Goal: Navigation & Orientation: Go to known website

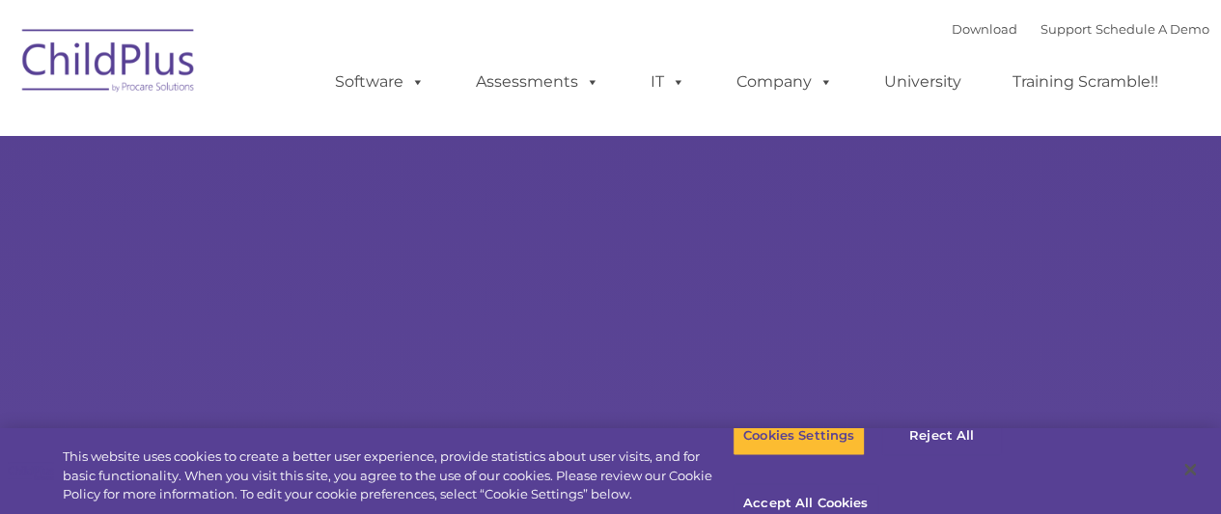
select select "MEDIUM"
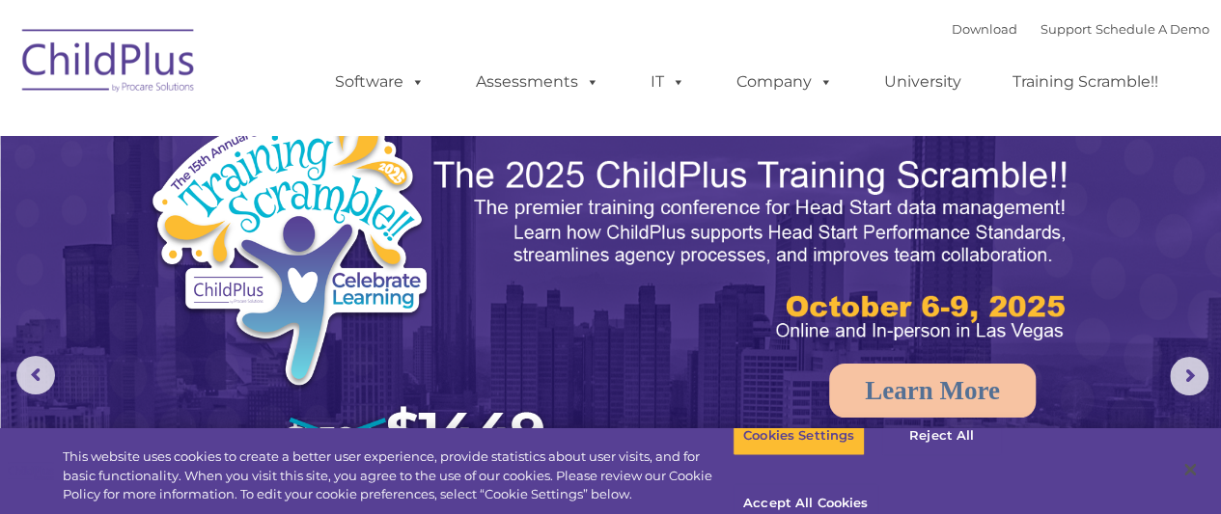
click at [81, 63] on img at bounding box center [109, 63] width 193 height 97
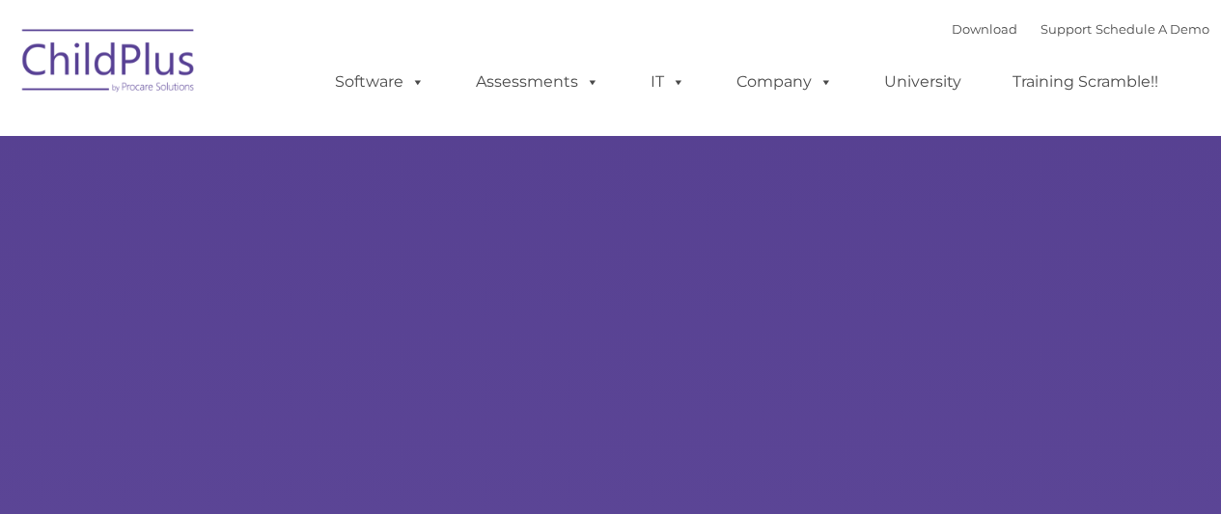
type input ""
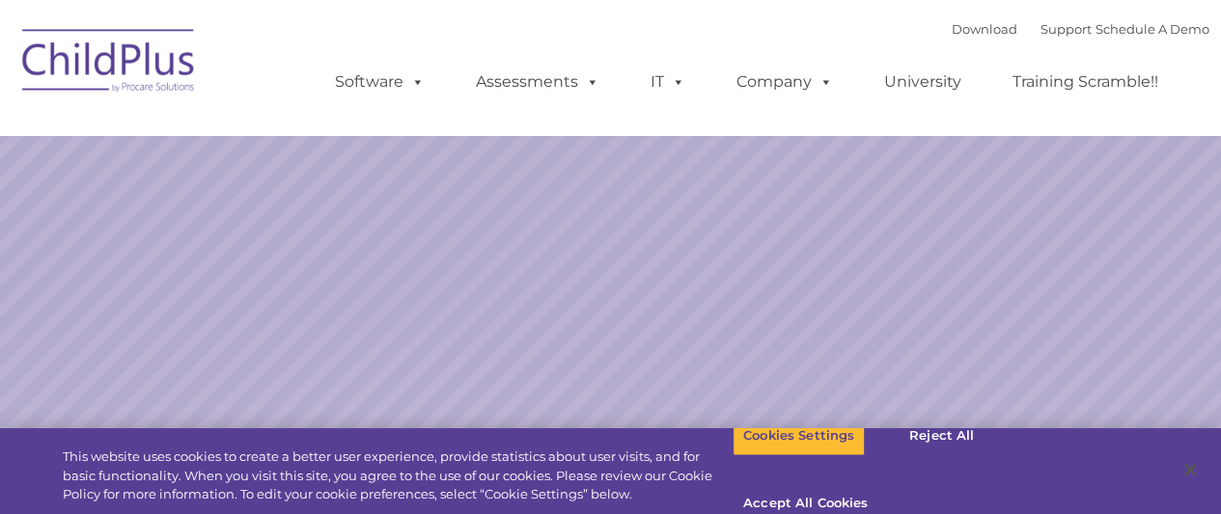
select select "MEDIUM"
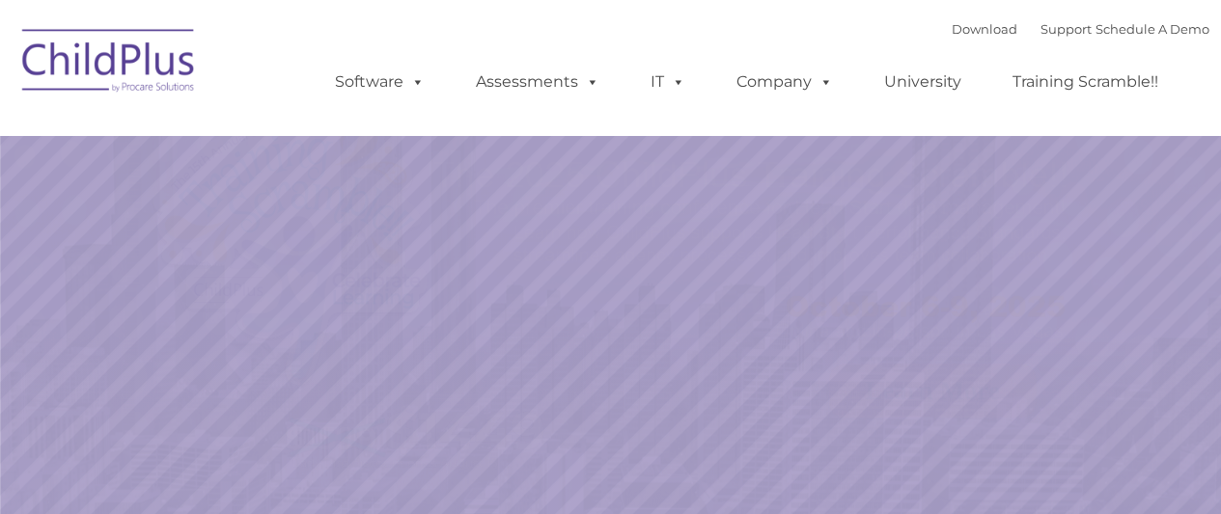
select select "MEDIUM"
